Goal: Task Accomplishment & Management: Complete application form

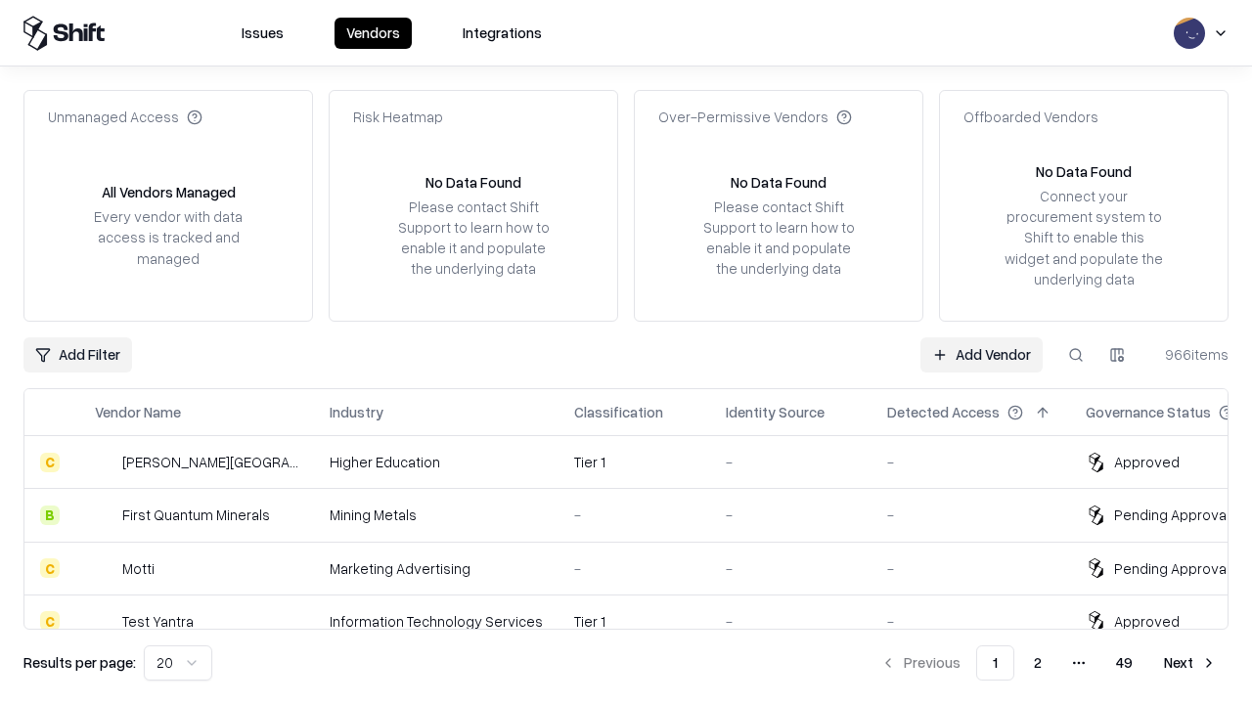
click at [981, 354] on link "Add Vendor" at bounding box center [981, 354] width 122 height 35
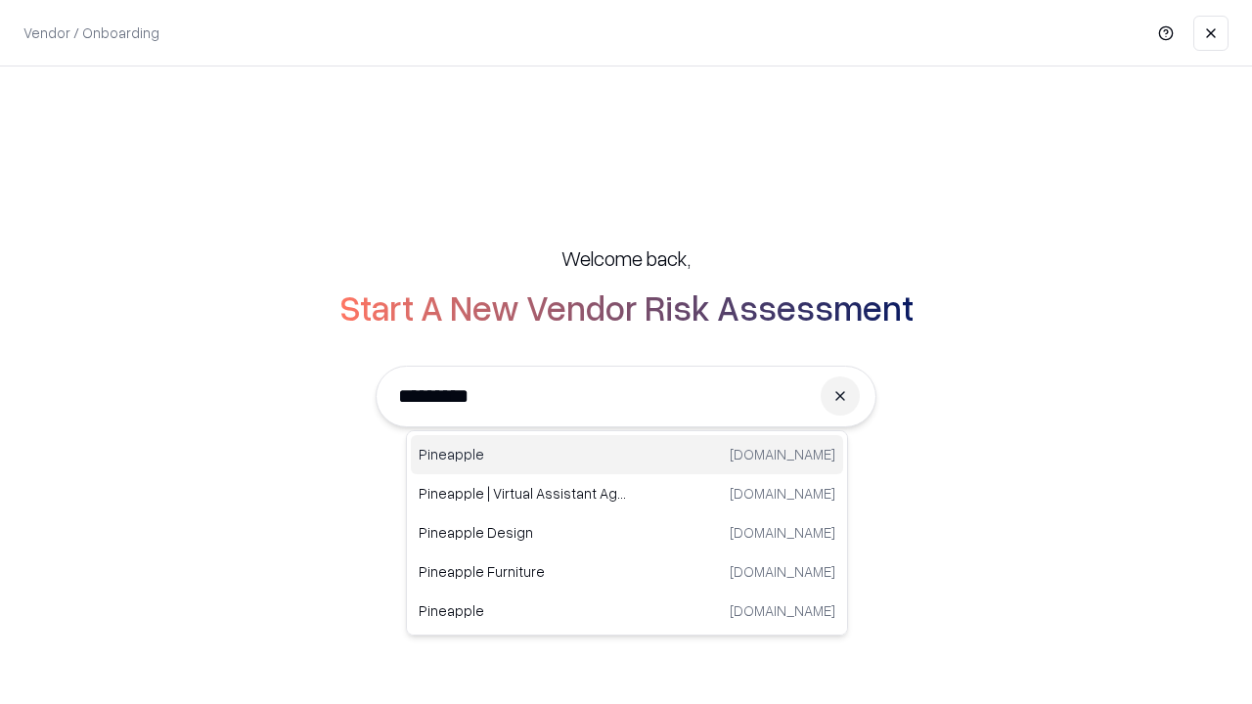
click at [627, 455] on div "Pineapple pineappleenergy.com" at bounding box center [627, 454] width 432 height 39
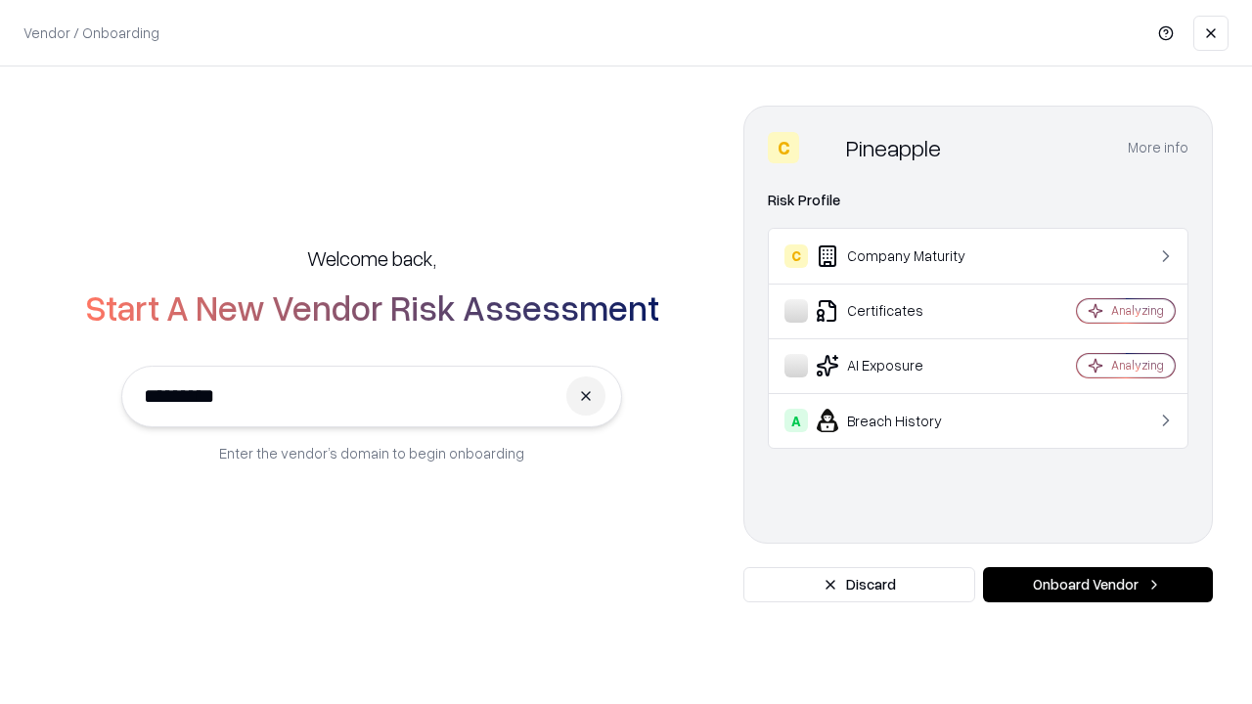
type input "*********"
click at [1097, 585] on button "Onboard Vendor" at bounding box center [1098, 584] width 230 height 35
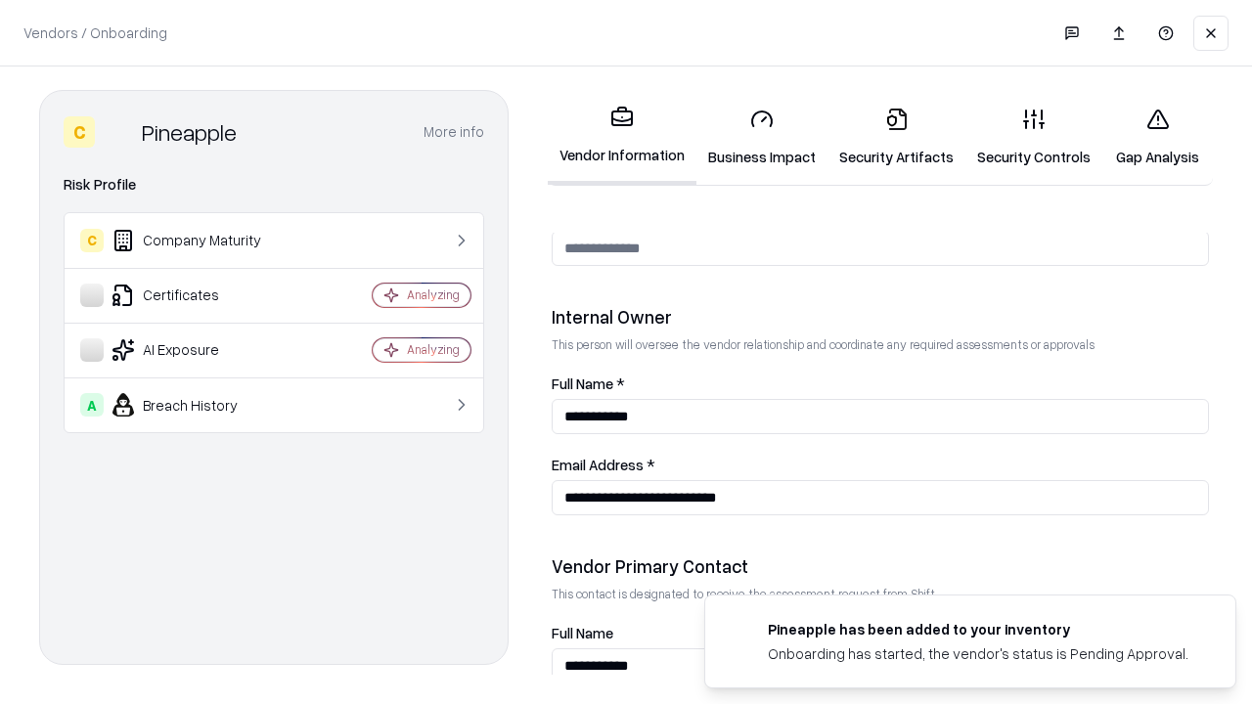
scroll to position [1013, 0]
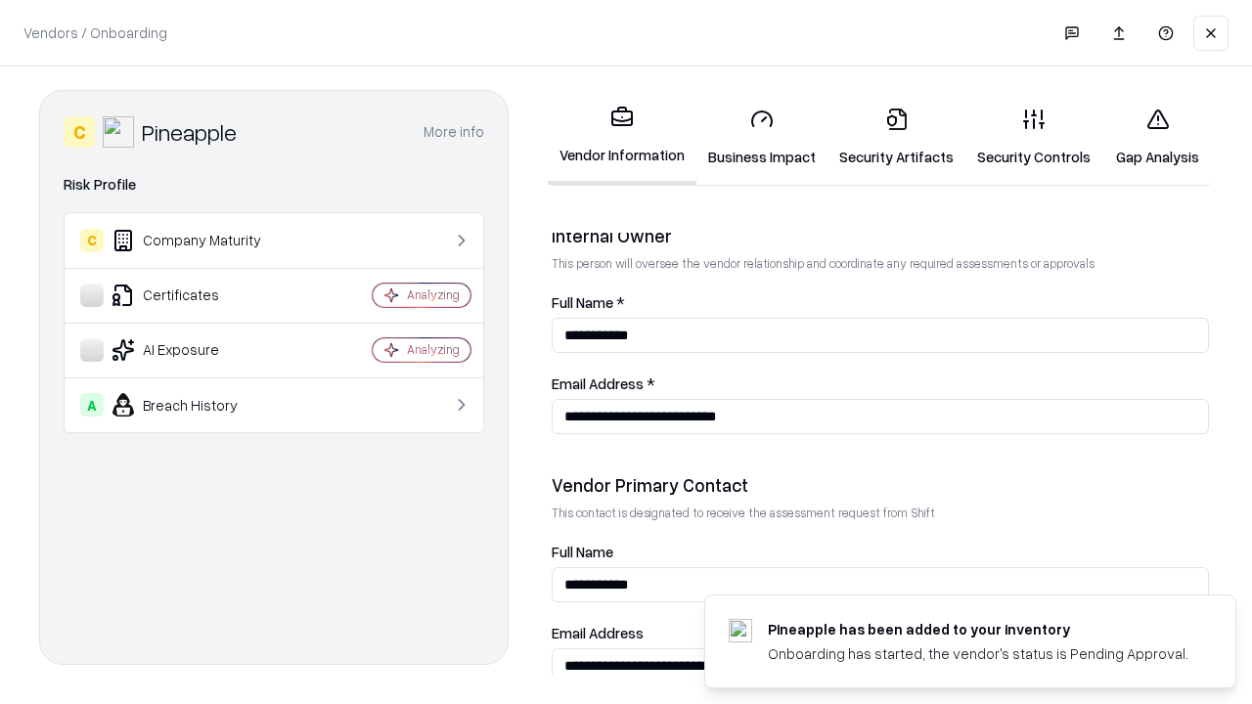
click at [762, 137] on link "Business Impact" at bounding box center [761, 137] width 131 height 91
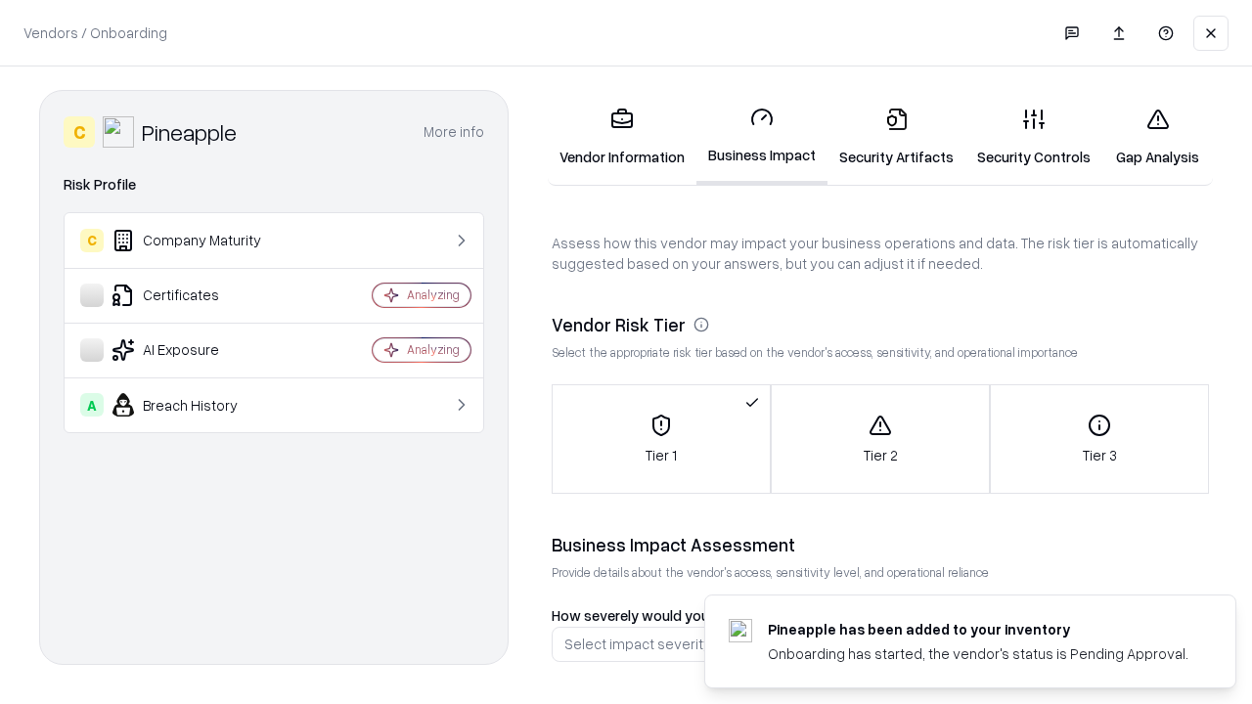
click at [896, 137] on link "Security Artifacts" at bounding box center [897, 137] width 138 height 91
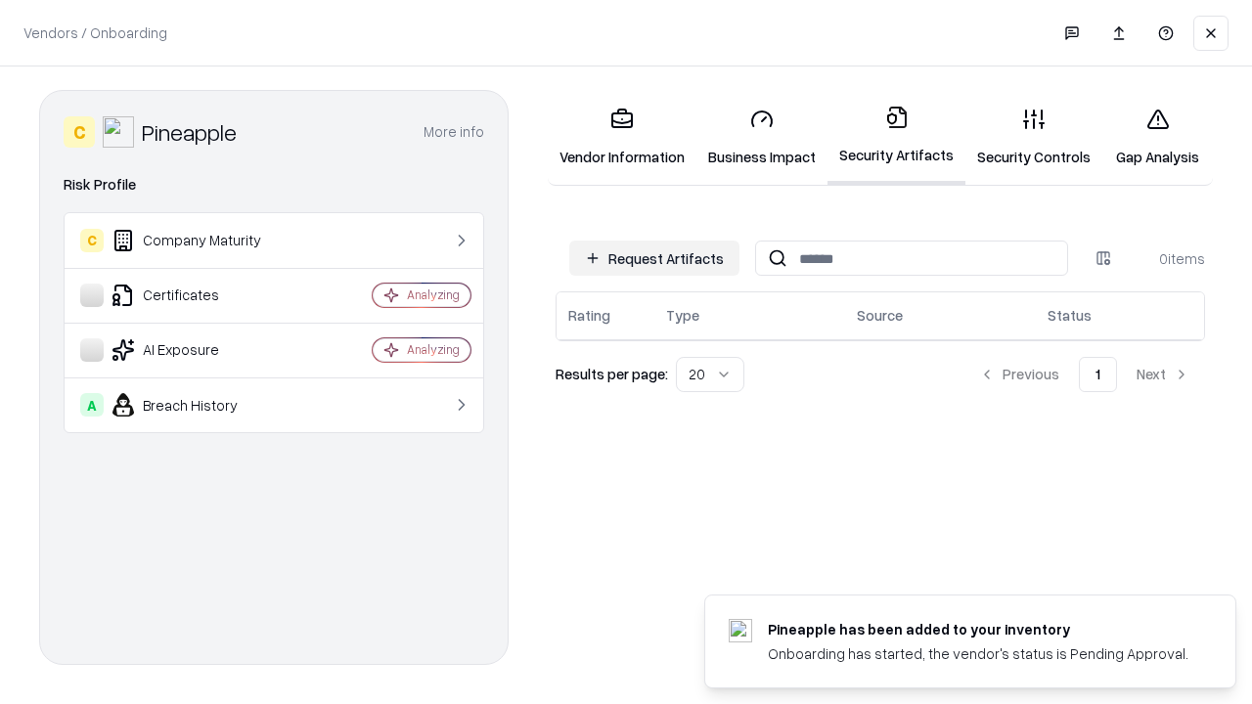
click at [654, 258] on button "Request Artifacts" at bounding box center [654, 258] width 170 height 35
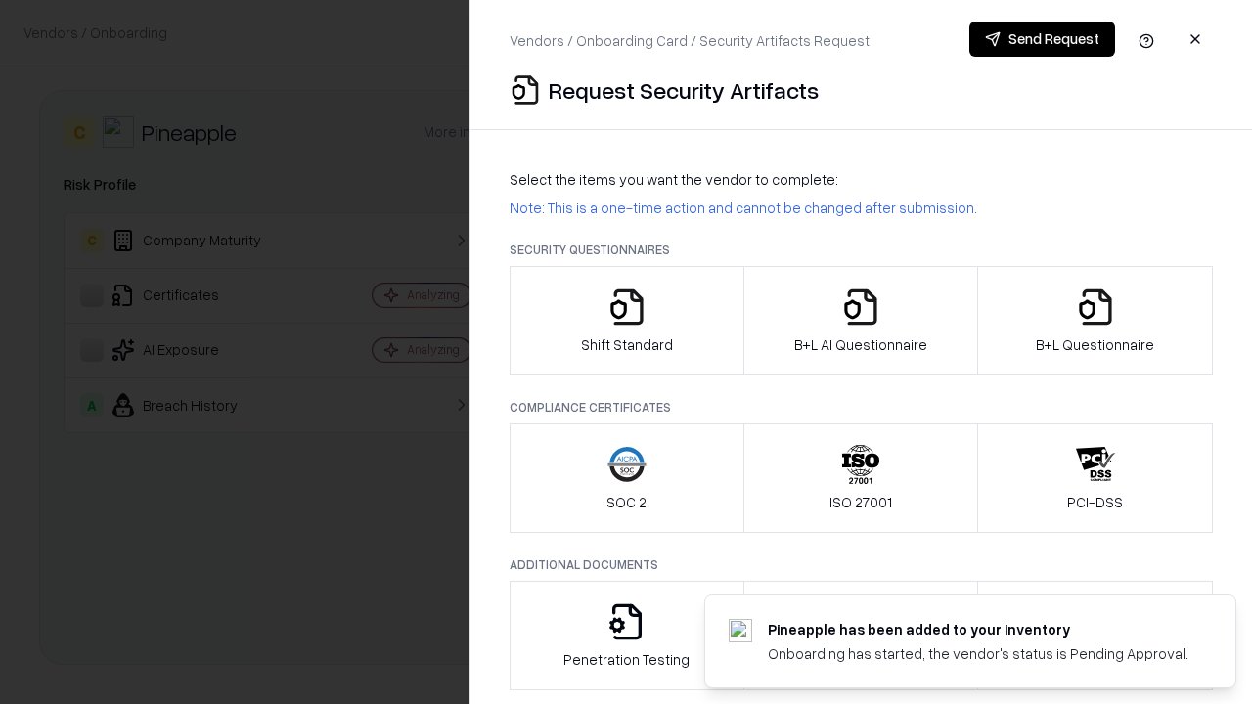
click at [626, 321] on icon "button" at bounding box center [626, 307] width 39 height 39
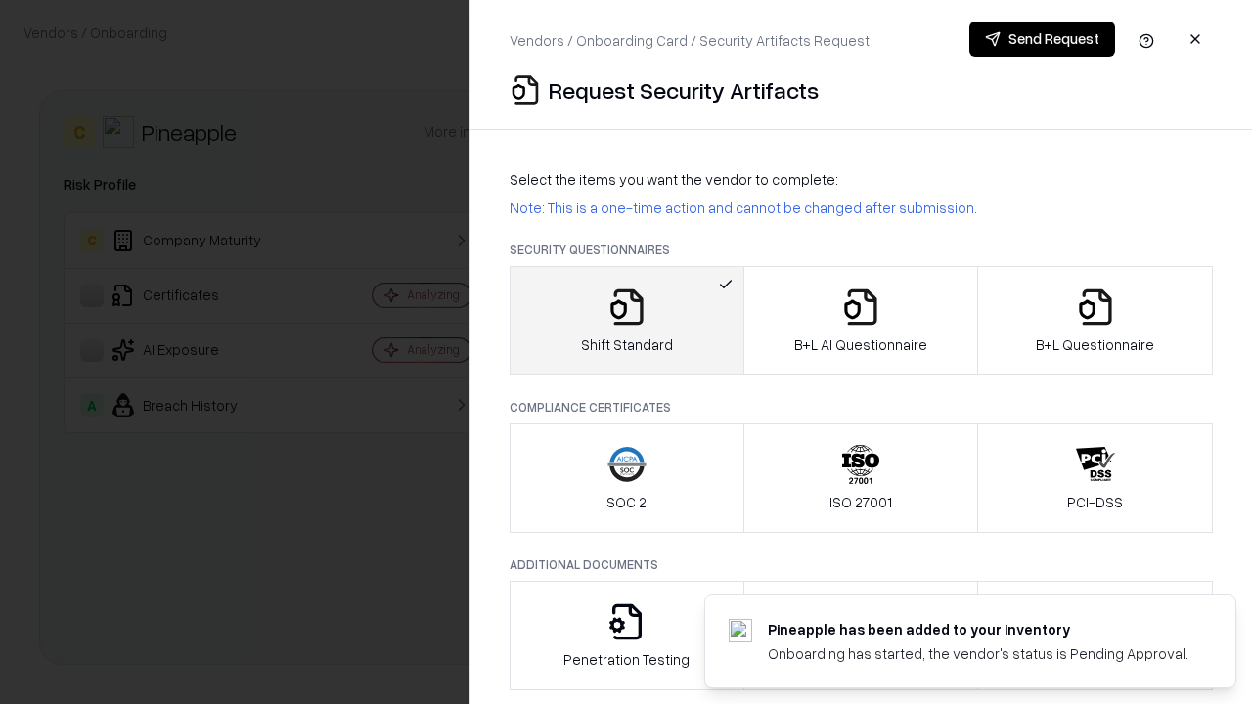
click at [1042, 39] on button "Send Request" at bounding box center [1042, 39] width 146 height 35
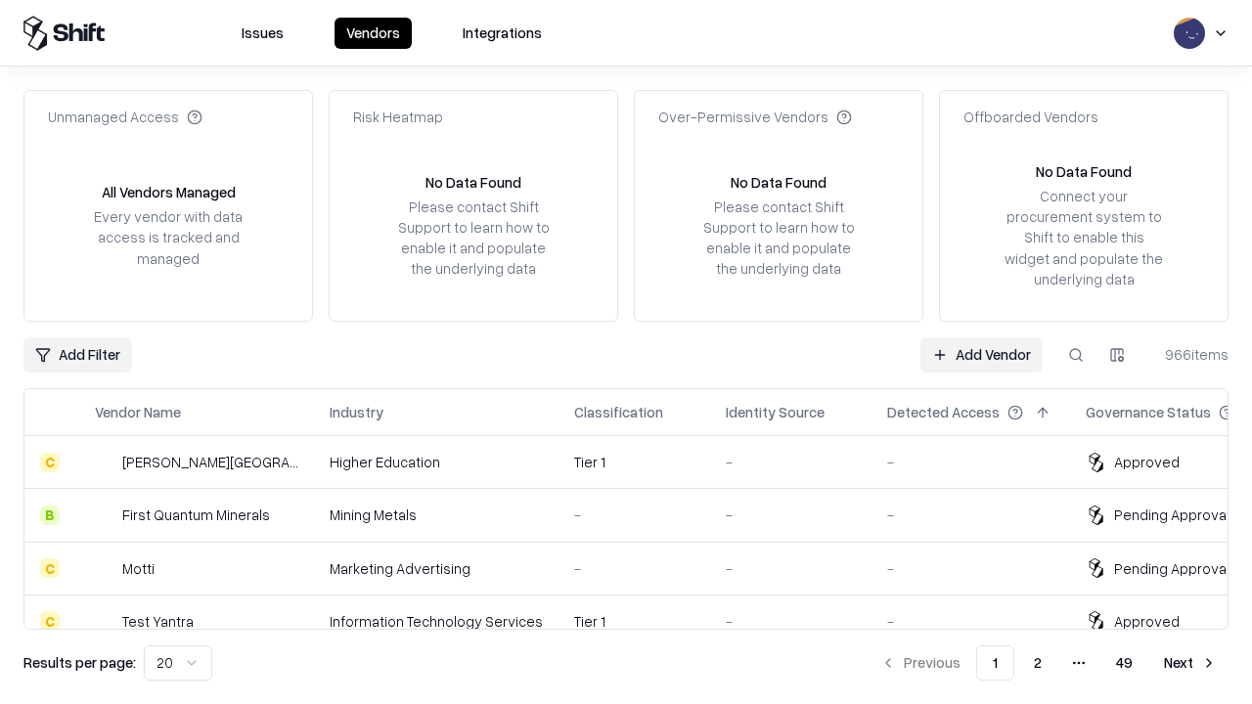
click at [1076, 354] on button at bounding box center [1075, 354] width 35 height 35
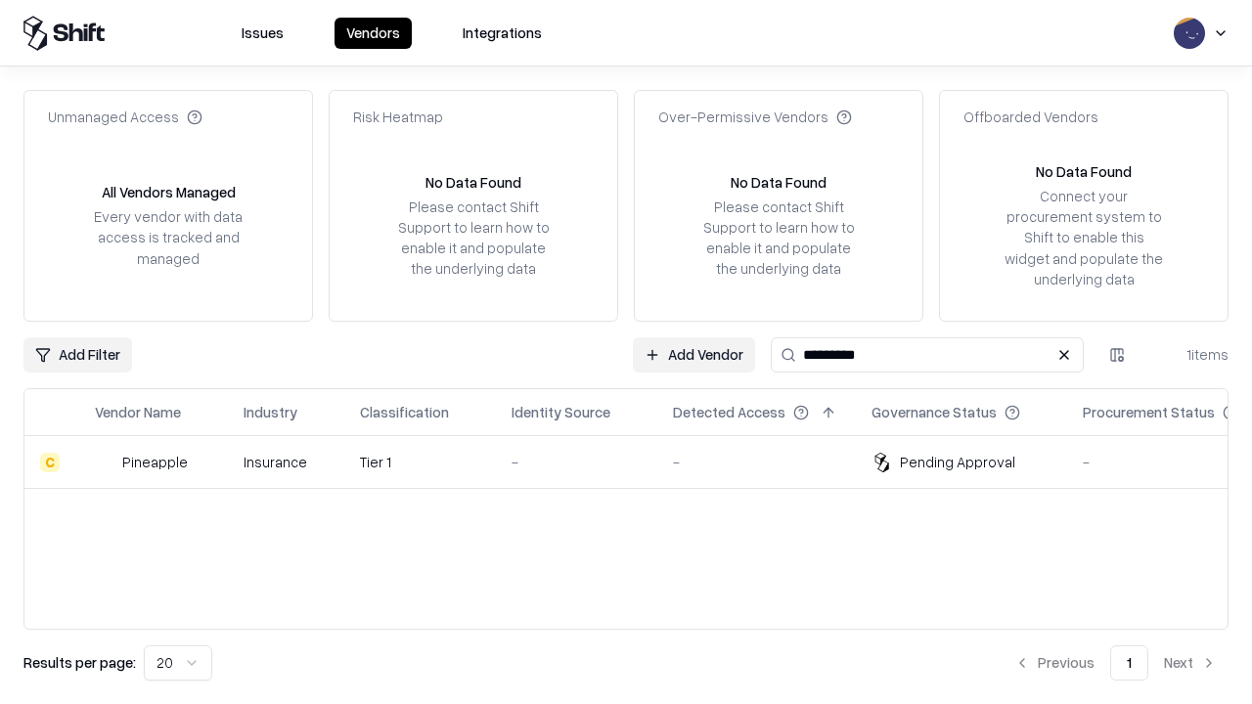
type input "*********"
click at [638, 462] on div "-" at bounding box center [577, 462] width 130 height 21
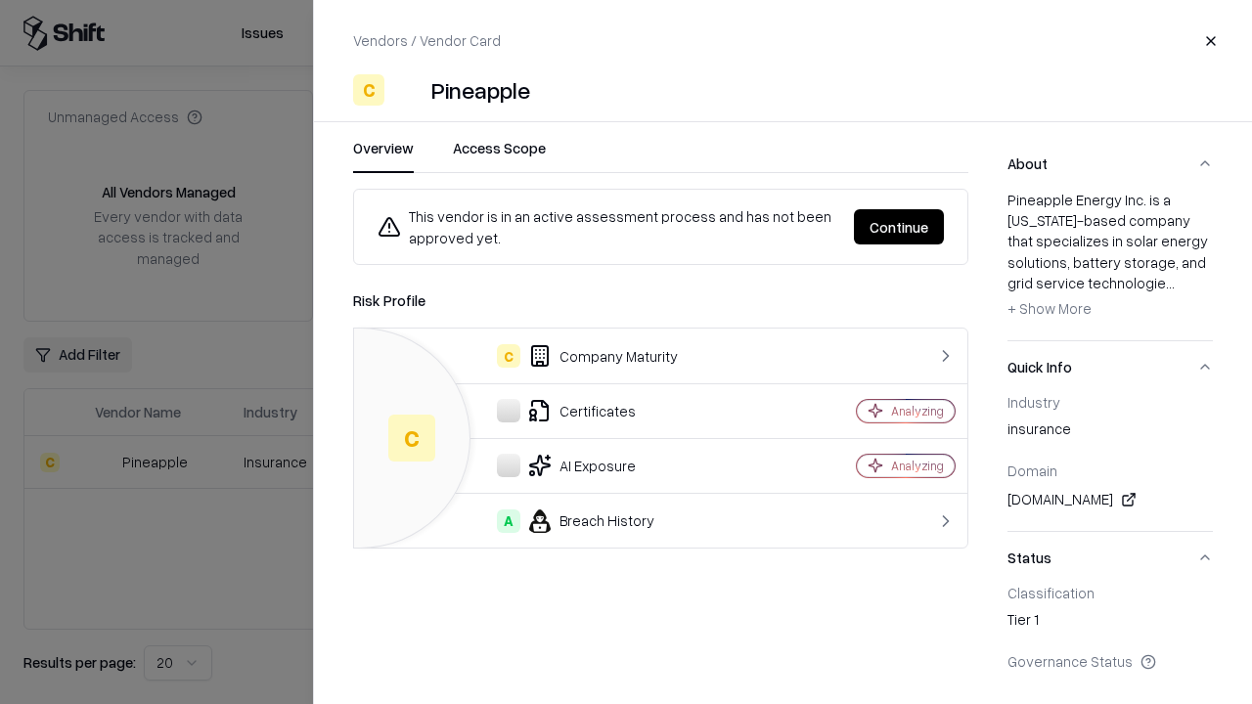
click at [899, 227] on button "Continue" at bounding box center [899, 226] width 90 height 35
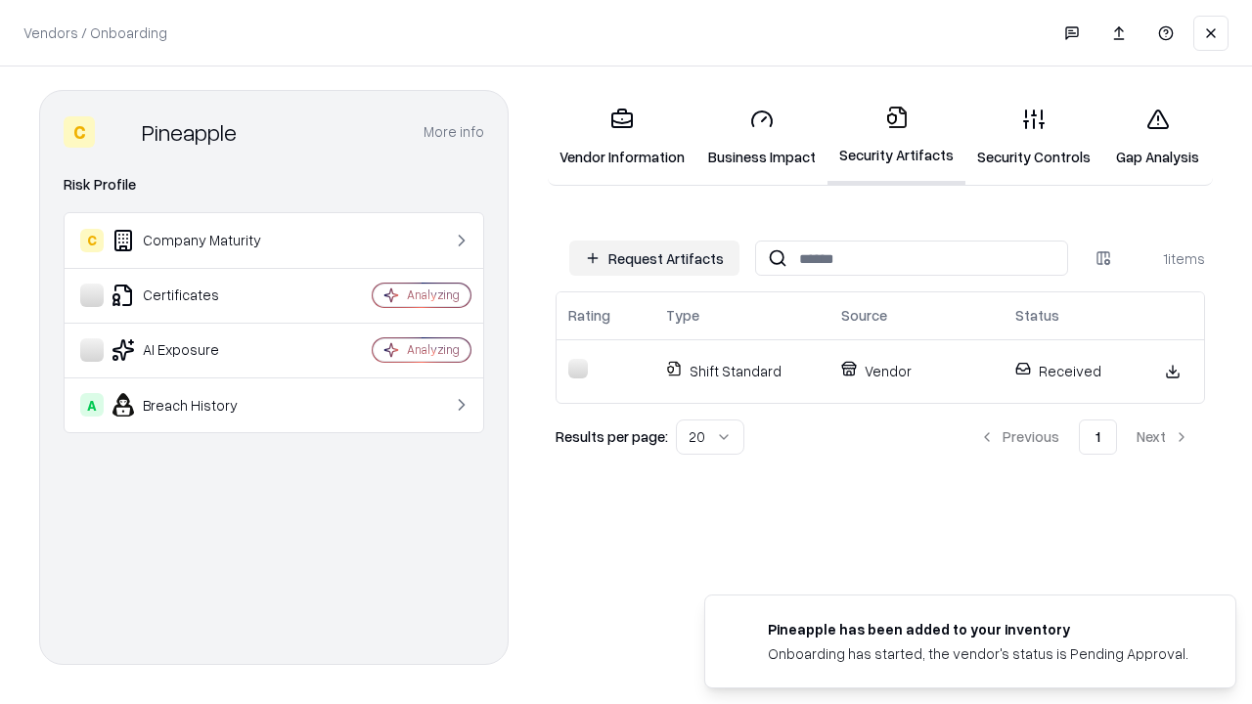
click at [1034, 137] on link "Security Controls" at bounding box center [1033, 137] width 137 height 91
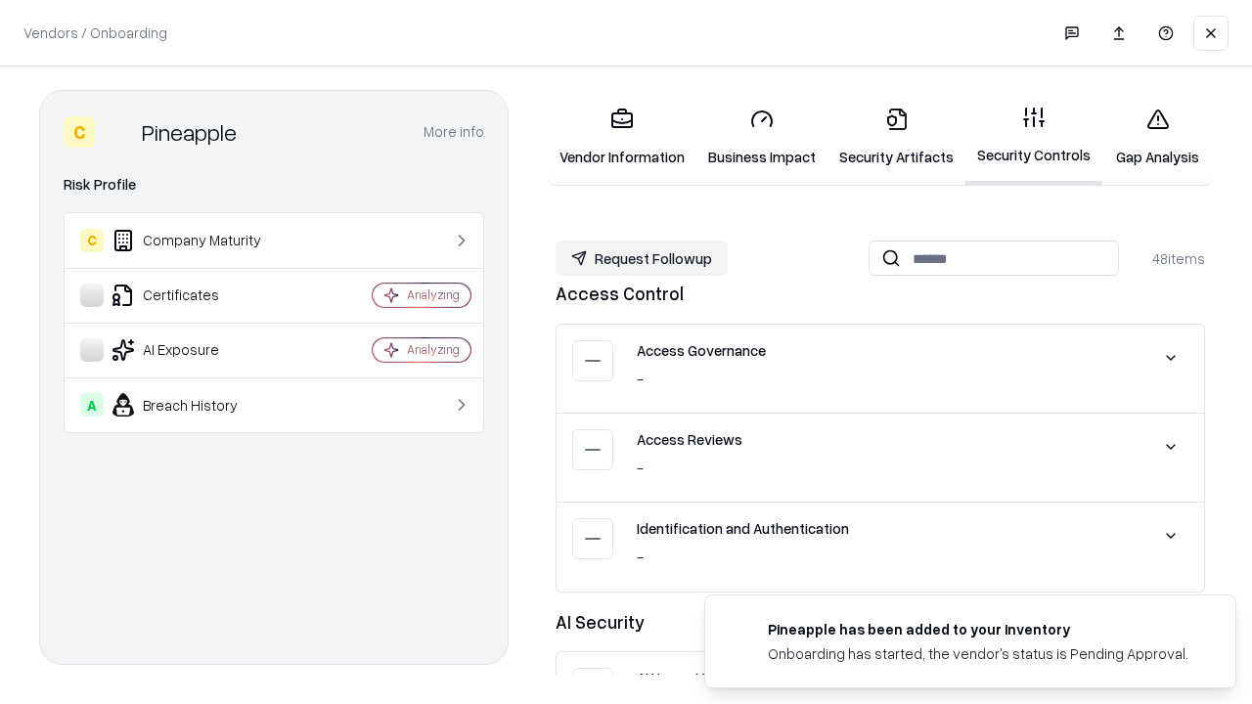
click at [642, 258] on button "Request Followup" at bounding box center [642, 258] width 172 height 35
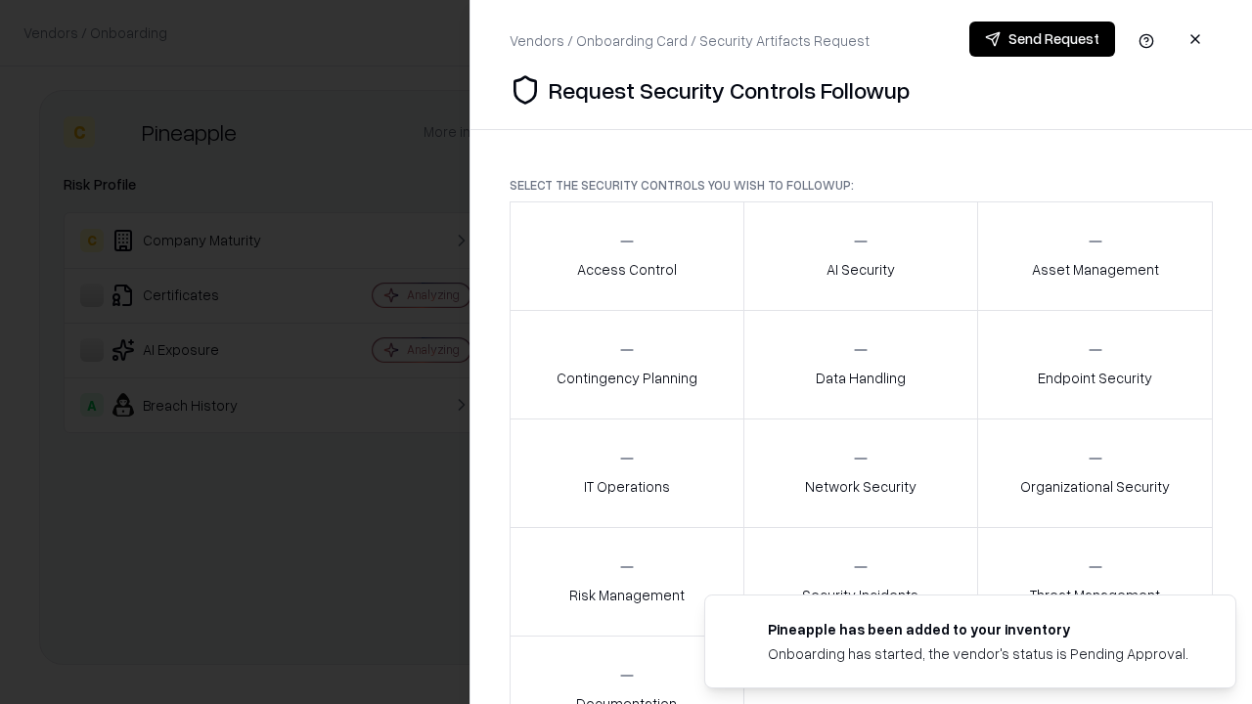
click at [626, 256] on div "Access Control" at bounding box center [627, 256] width 100 height 48
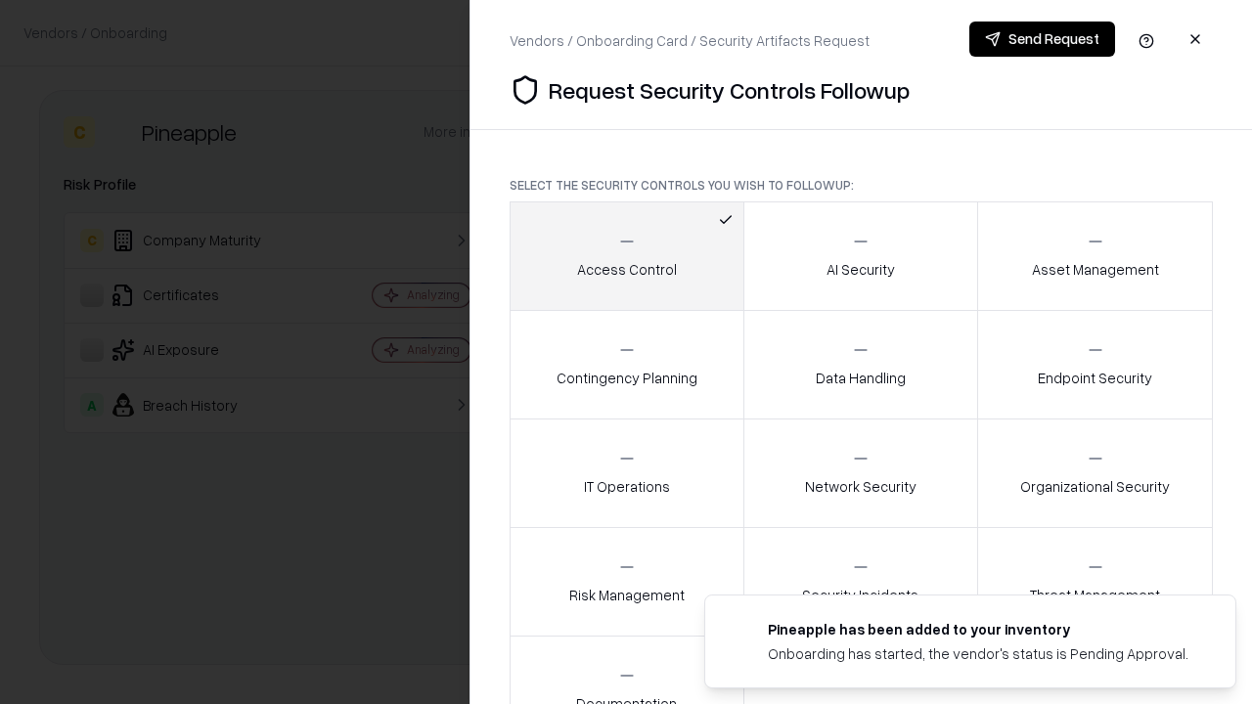
click at [1042, 39] on button "Send Request" at bounding box center [1042, 39] width 146 height 35
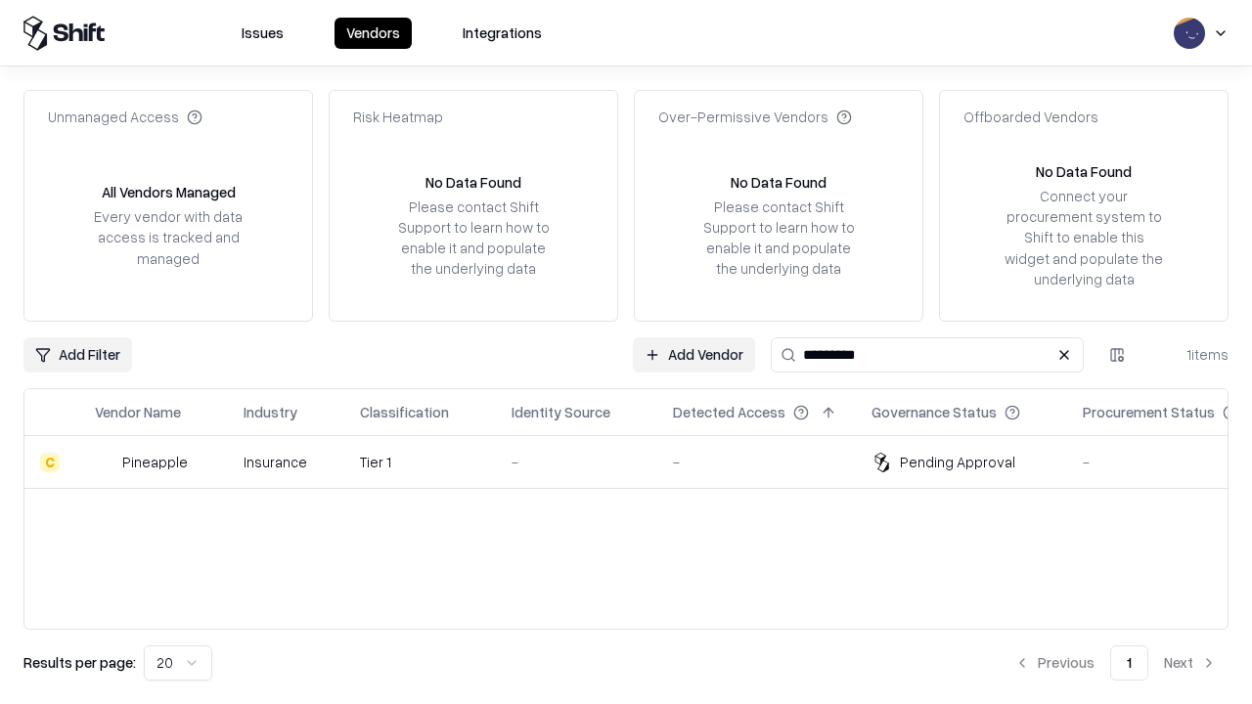
type input "*********"
click at [638, 462] on div "-" at bounding box center [577, 462] width 130 height 21
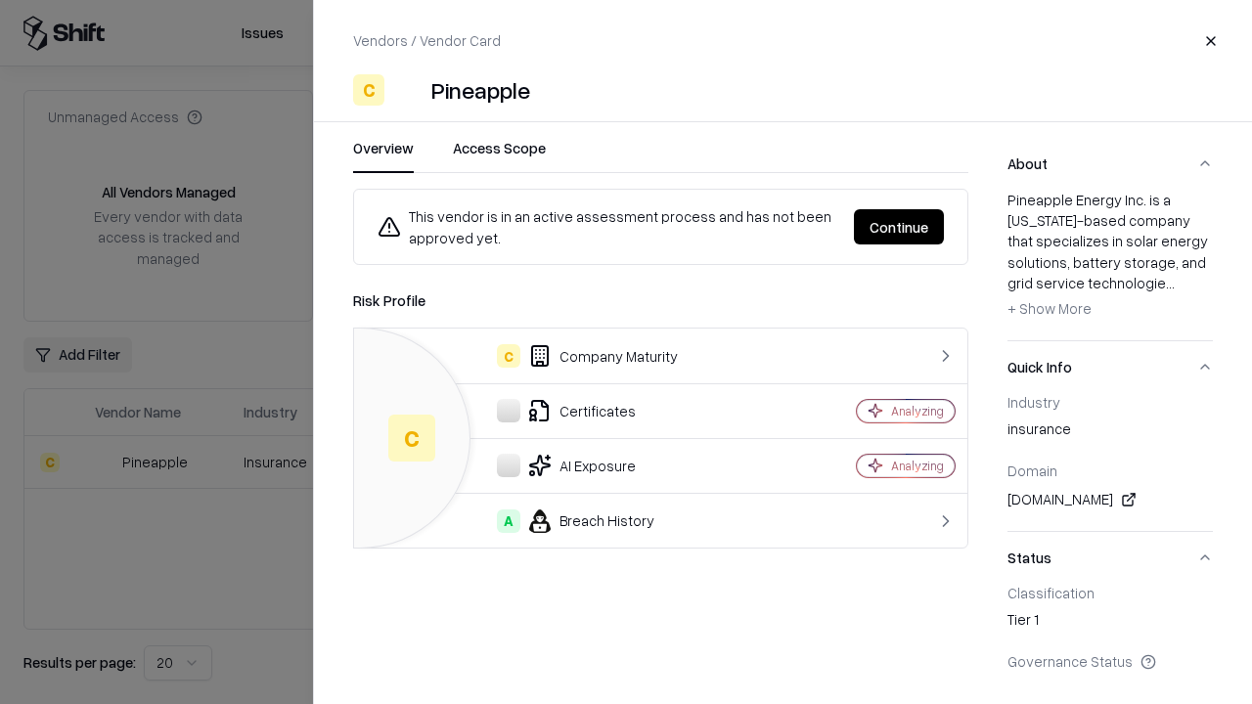
click at [899, 227] on button "Continue" at bounding box center [899, 226] width 90 height 35
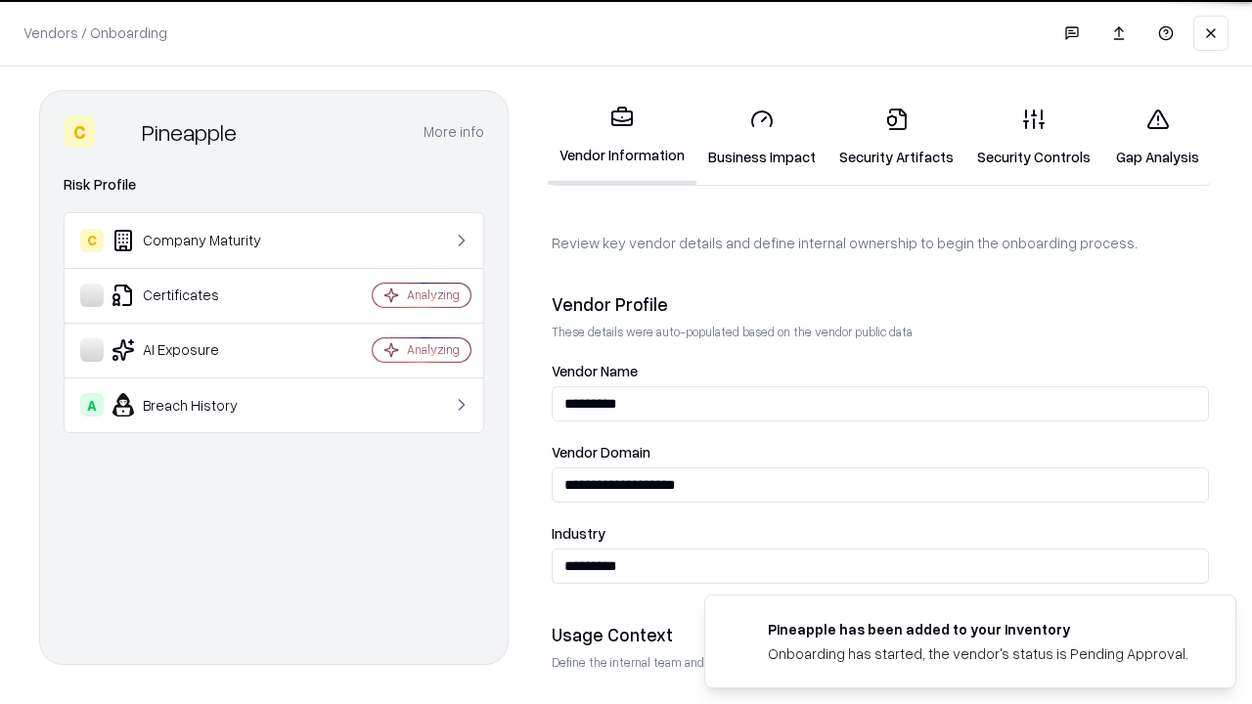
click at [1157, 137] on link "Gap Analysis" at bounding box center [1157, 137] width 111 height 91
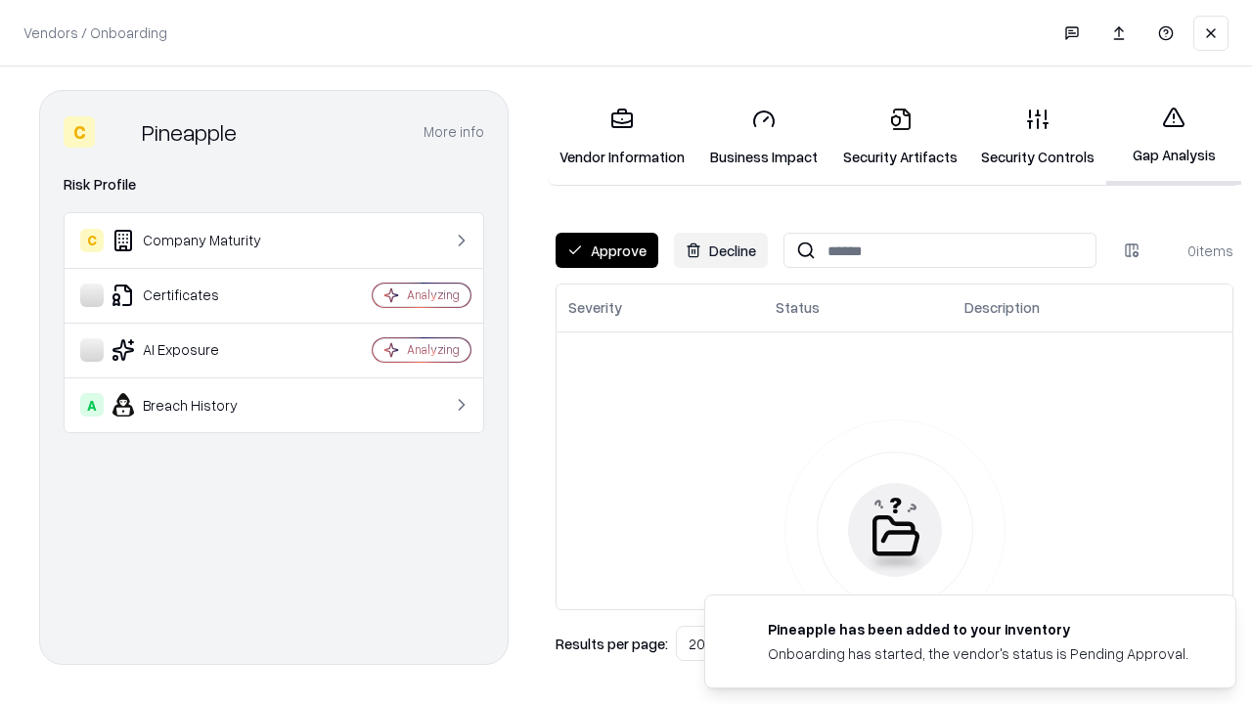
click at [606, 250] on button "Approve" at bounding box center [607, 250] width 103 height 35
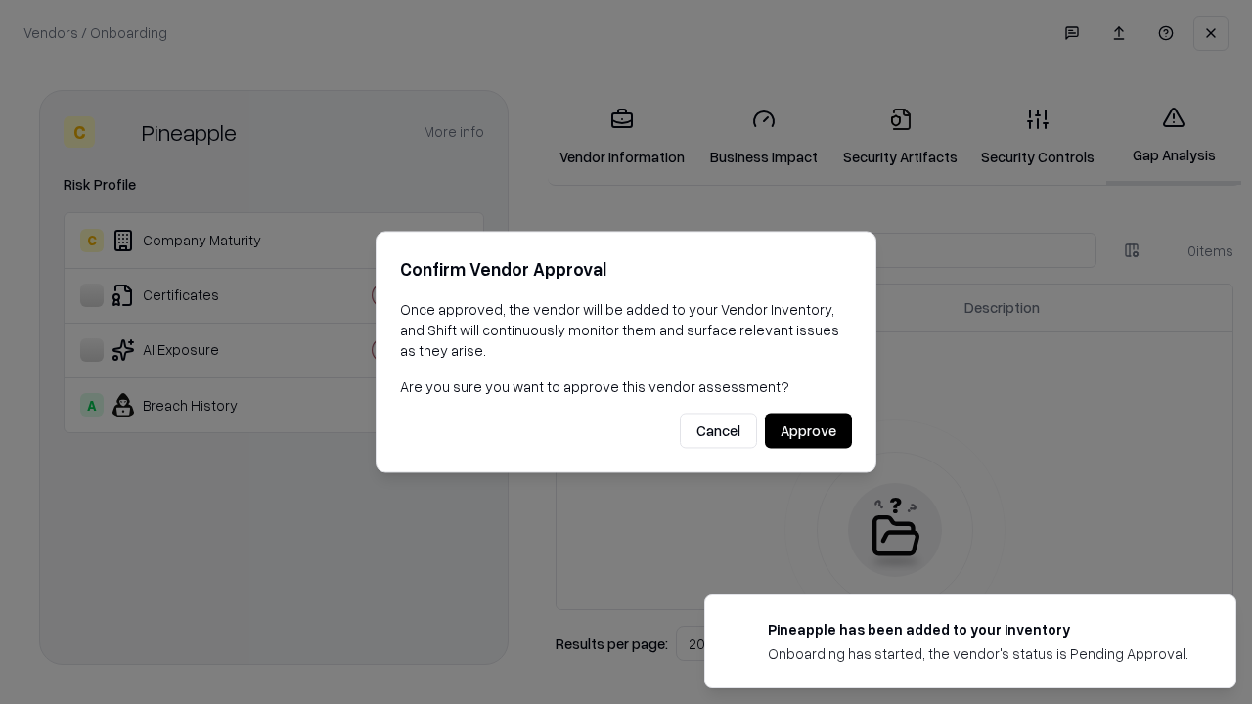
click at [808, 430] on button "Approve" at bounding box center [808, 431] width 87 height 35
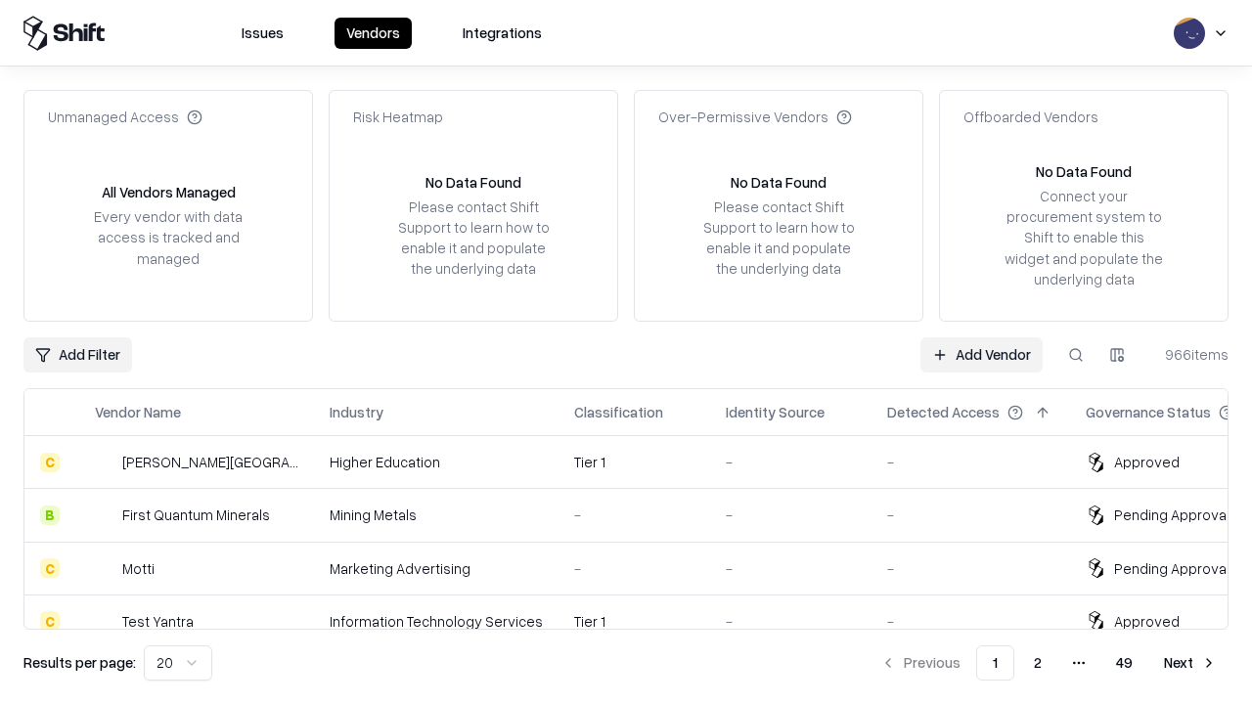
type input "*********"
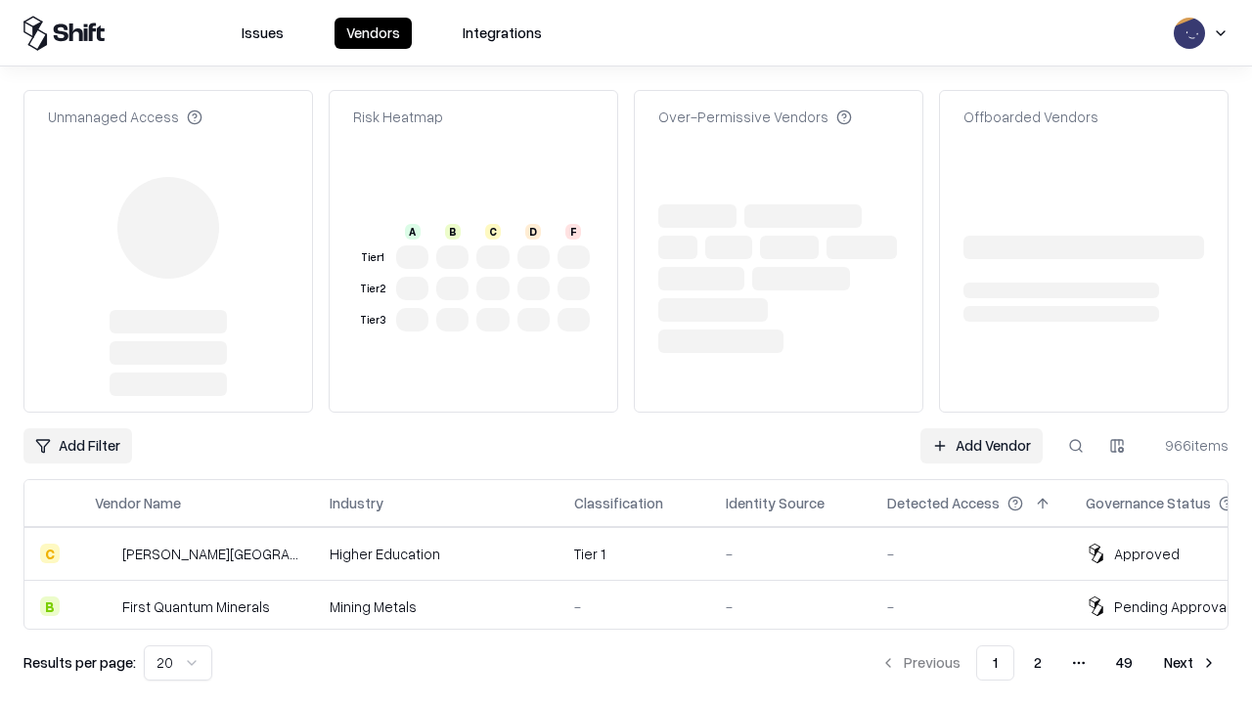
click at [981, 428] on link "Add Vendor" at bounding box center [981, 445] width 122 height 35
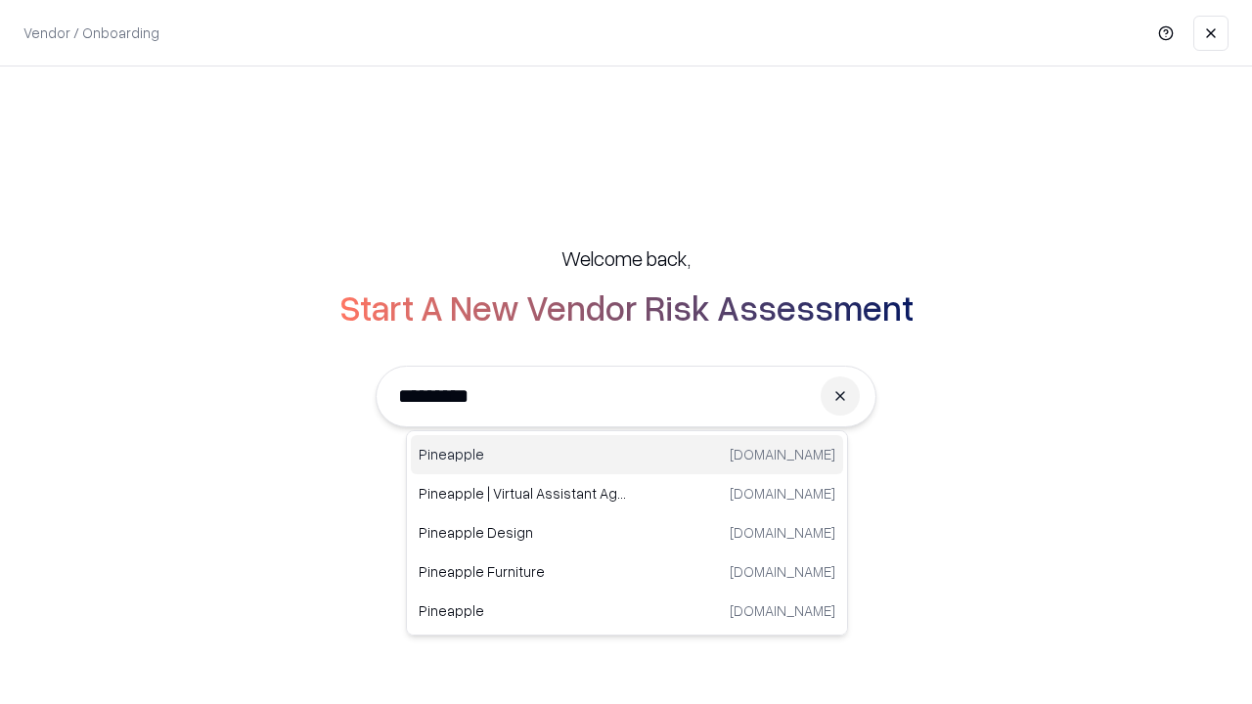
click at [627, 455] on div "Pineapple pineappleenergy.com" at bounding box center [627, 454] width 432 height 39
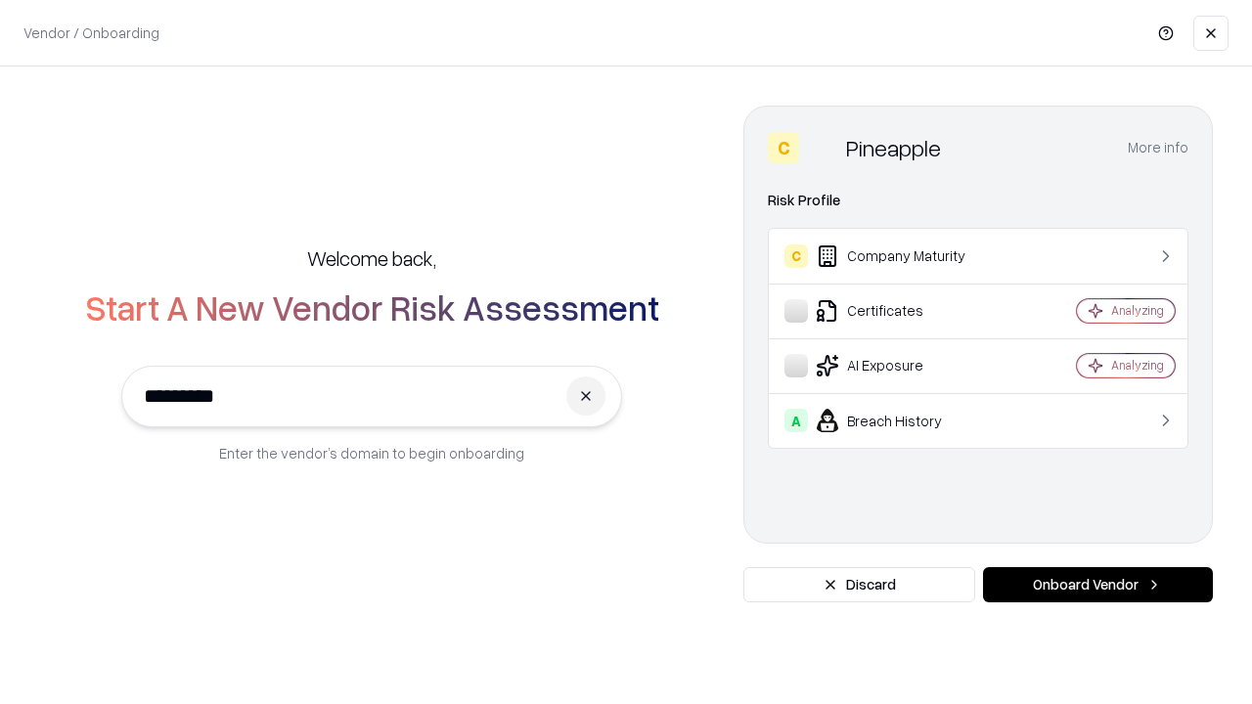
type input "*********"
click at [1097, 585] on button "Onboard Vendor" at bounding box center [1098, 584] width 230 height 35
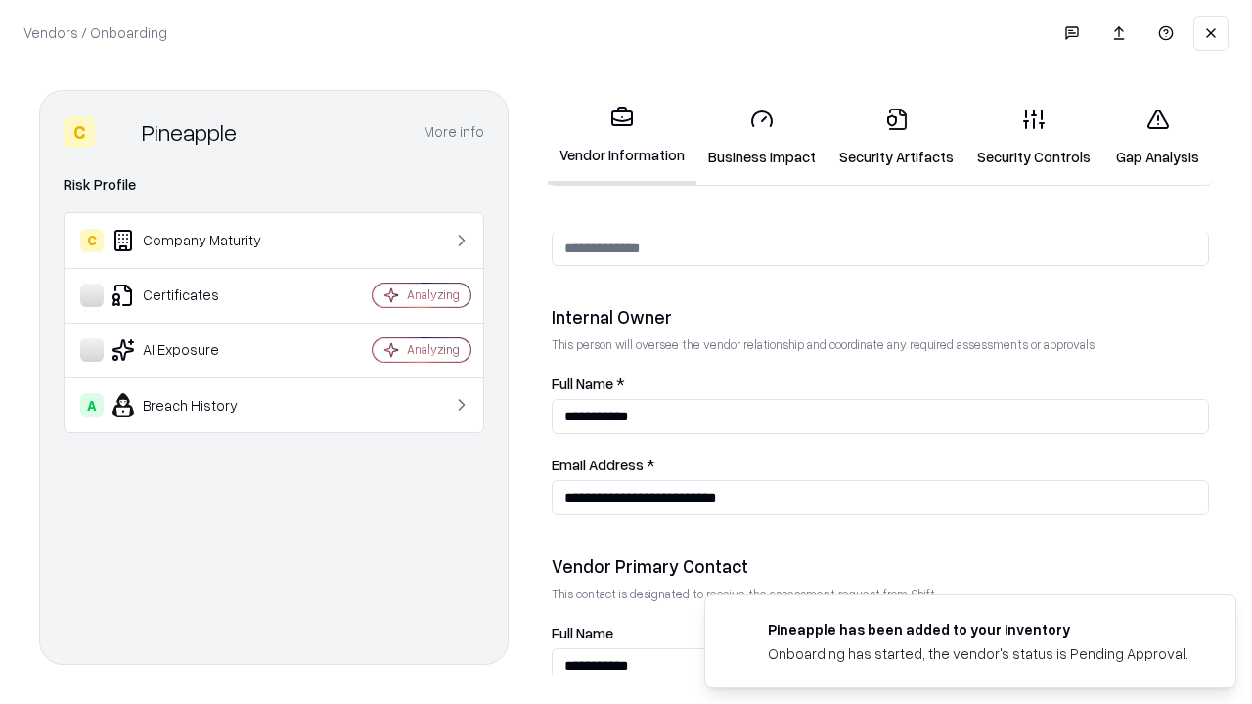
scroll to position [1013, 0]
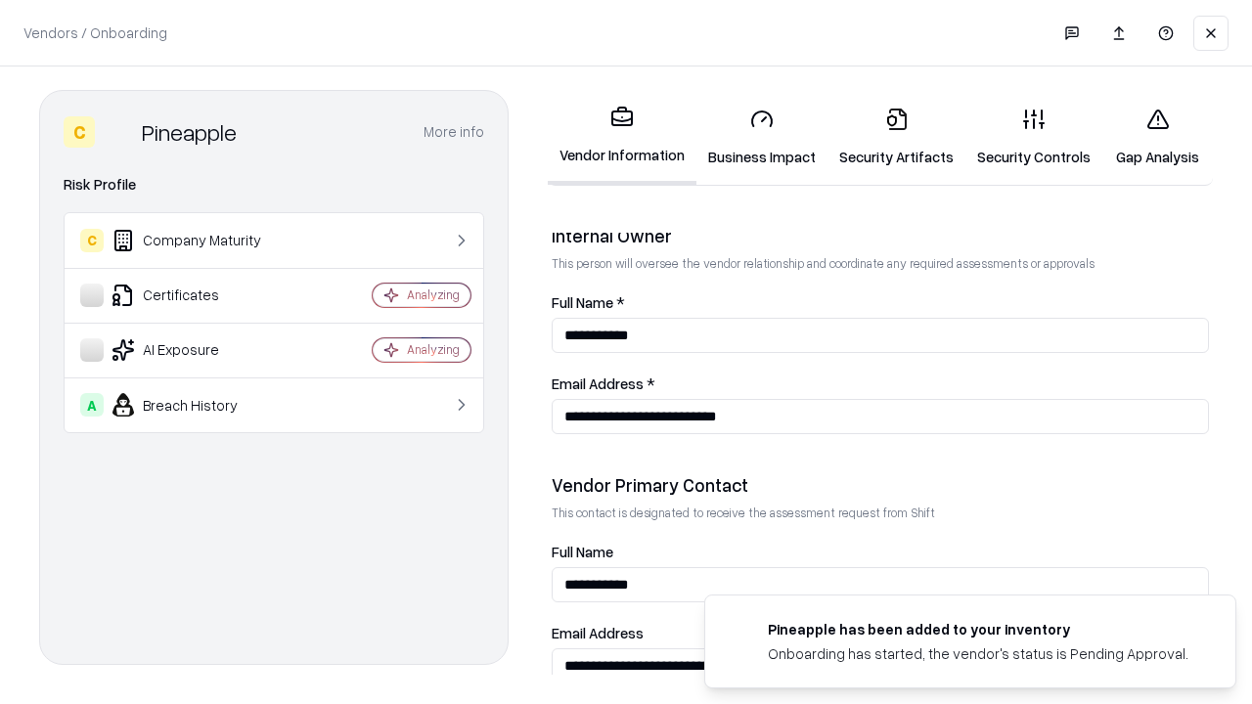
click at [1157, 137] on link "Gap Analysis" at bounding box center [1157, 137] width 111 height 91
